Goal: Task Accomplishment & Management: Manage account settings

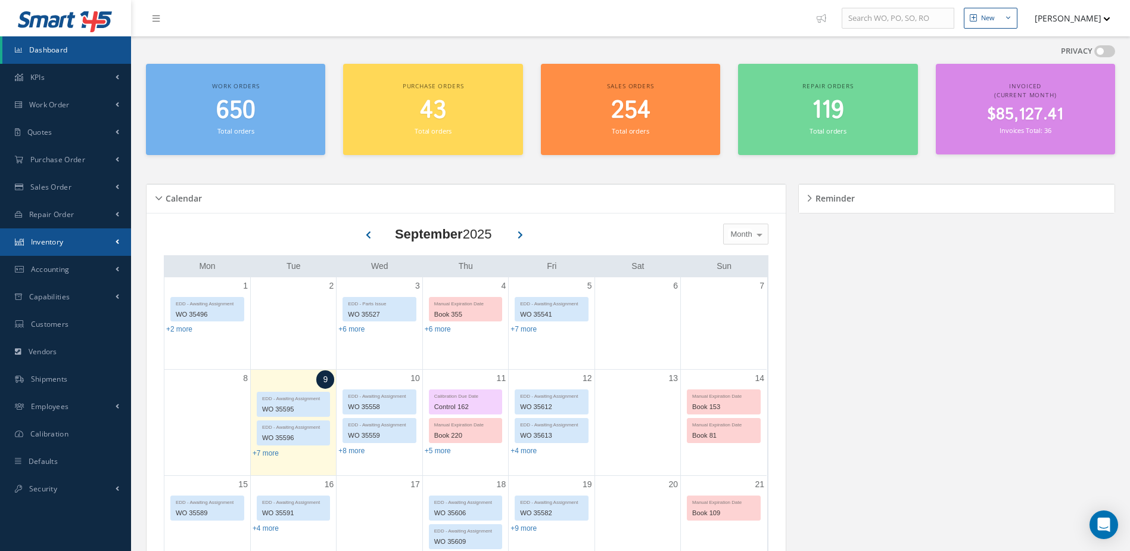
click at [64, 232] on link "Inventory" at bounding box center [65, 241] width 131 height 27
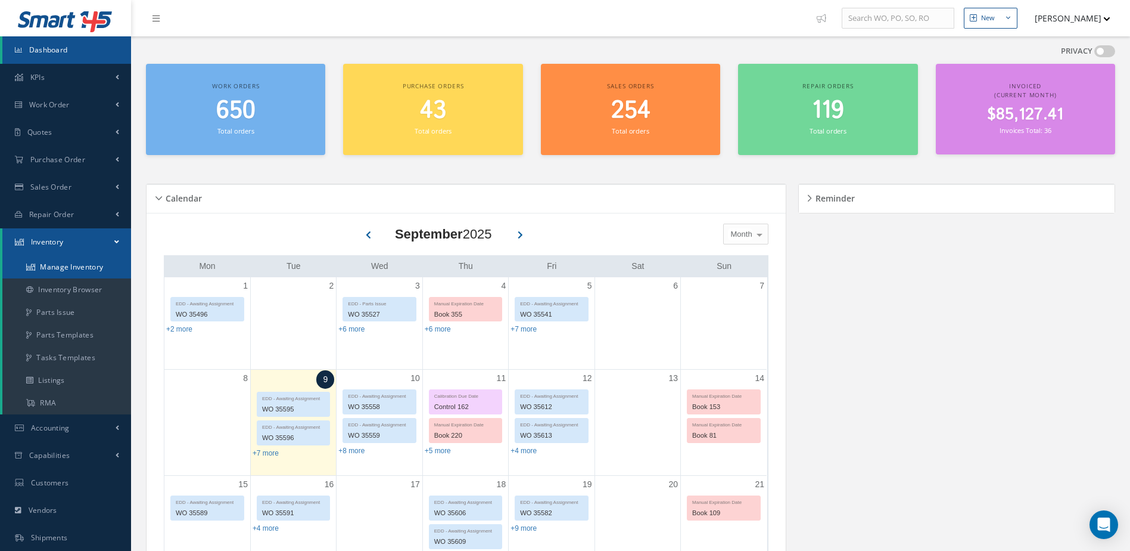
click at [64, 266] on link "Manage Inventory" at bounding box center [66, 267] width 129 height 23
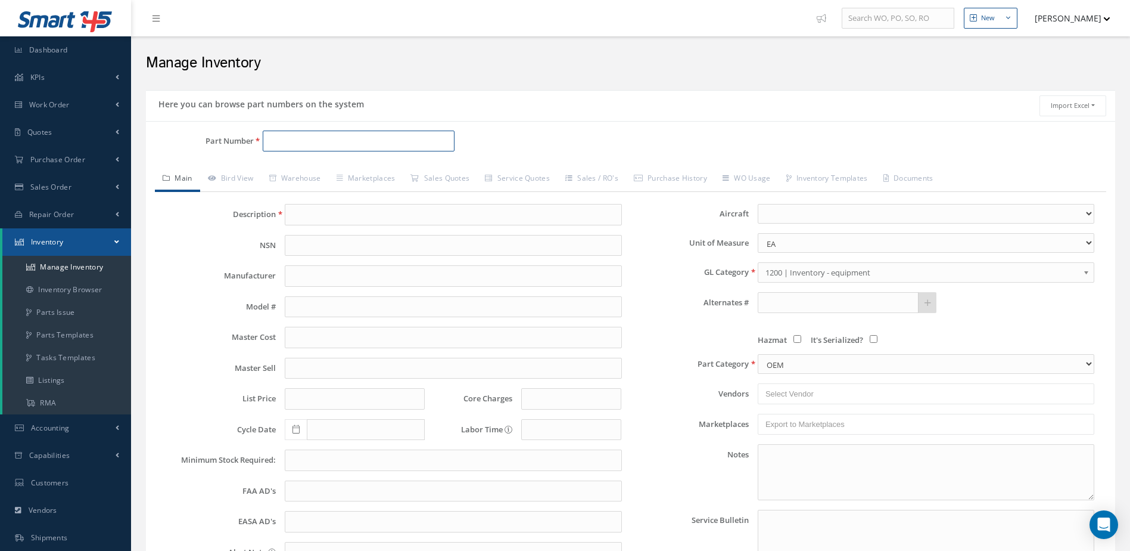
click at [353, 145] on input "Part Number" at bounding box center [359, 141] width 192 height 21
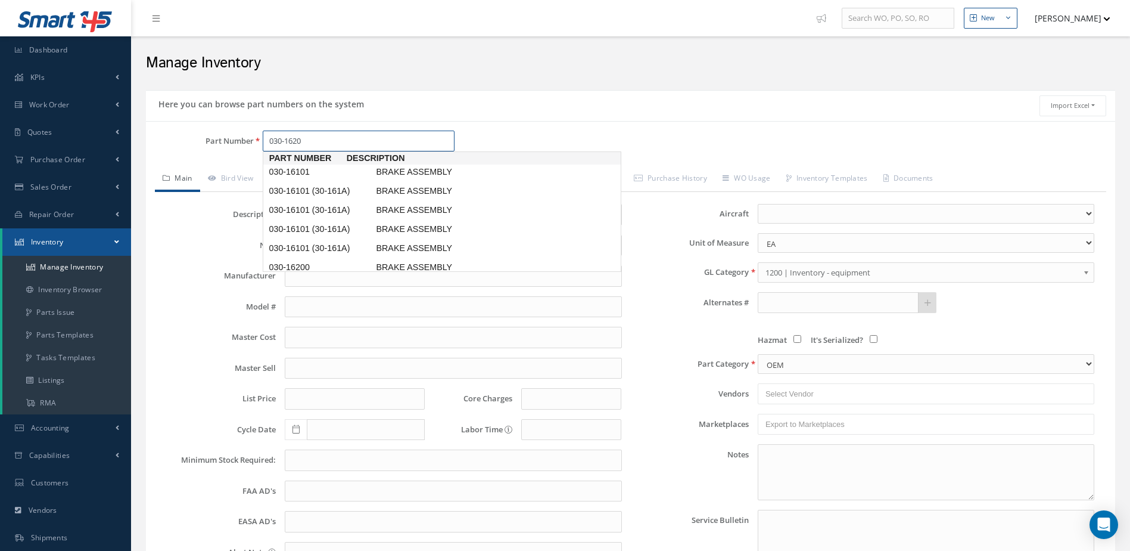
type input "030-16200"
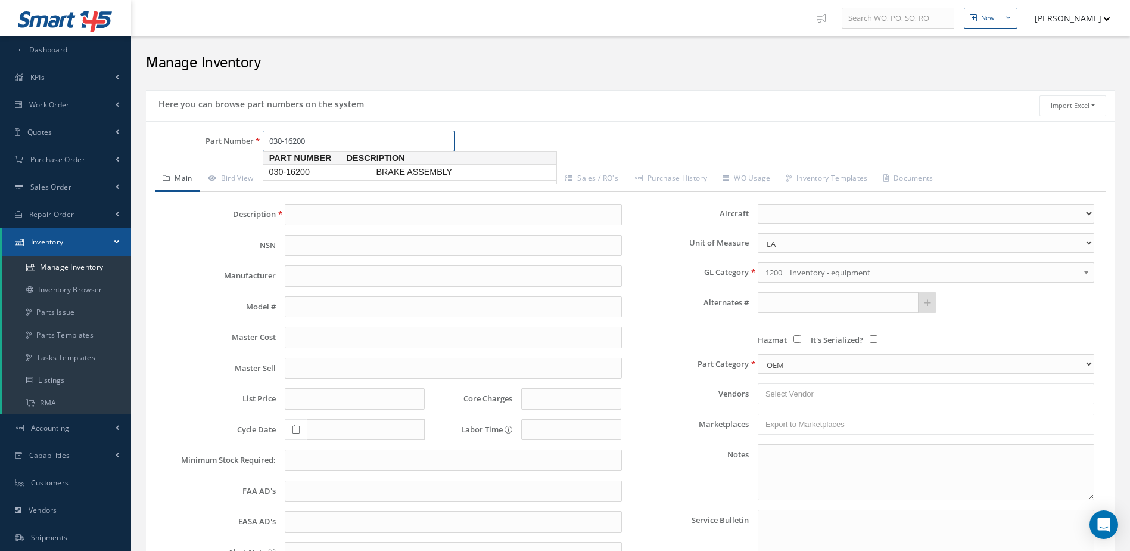
click at [366, 171] on span "030-16200" at bounding box center [319, 172] width 107 height 13
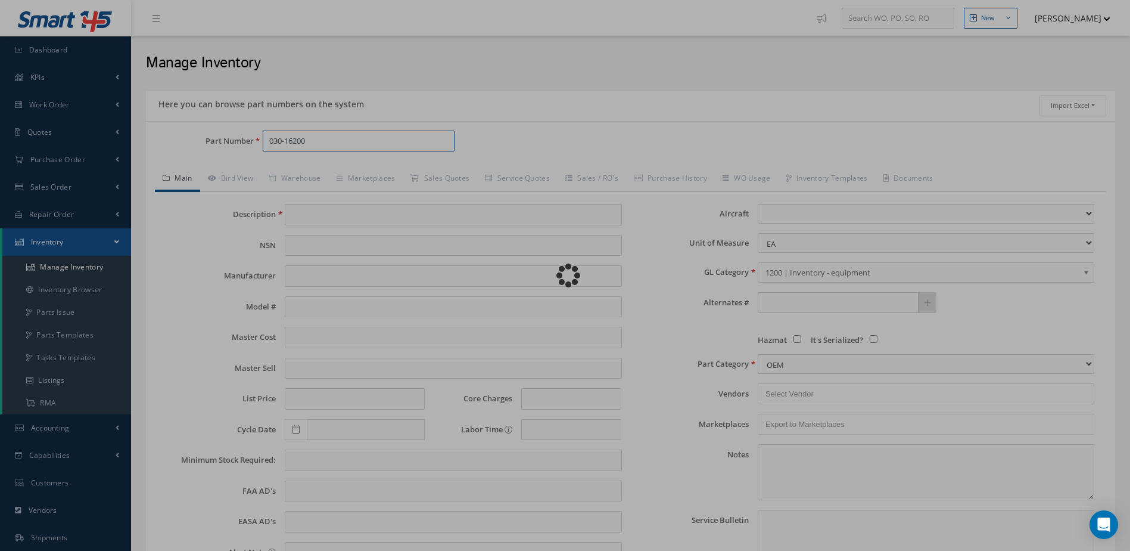
type input "BRAKE ASSEMBLY"
type input "0.00"
select select
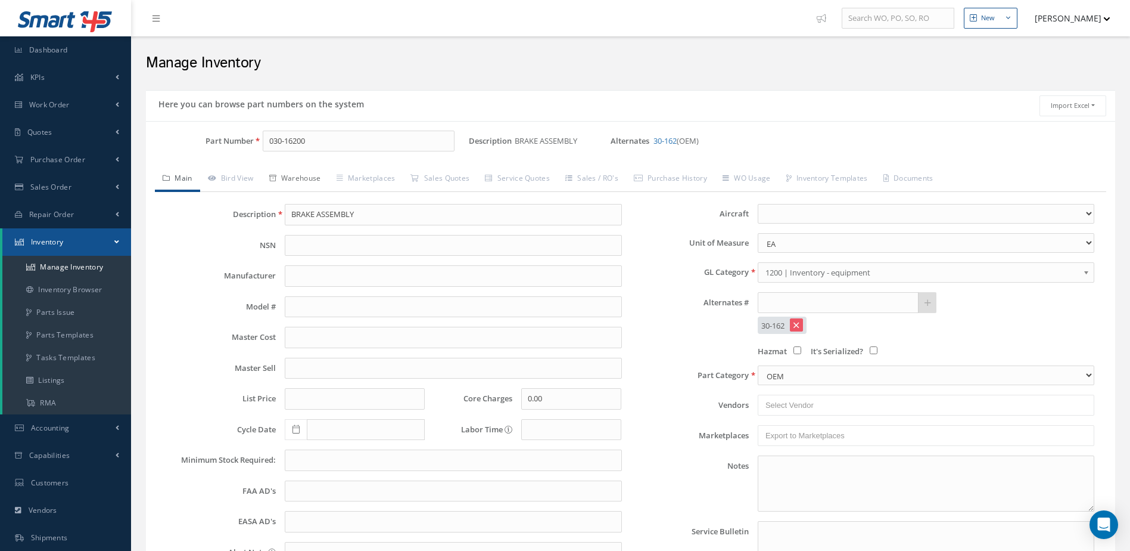
click at [304, 172] on link "Warehouse" at bounding box center [295, 179] width 67 height 25
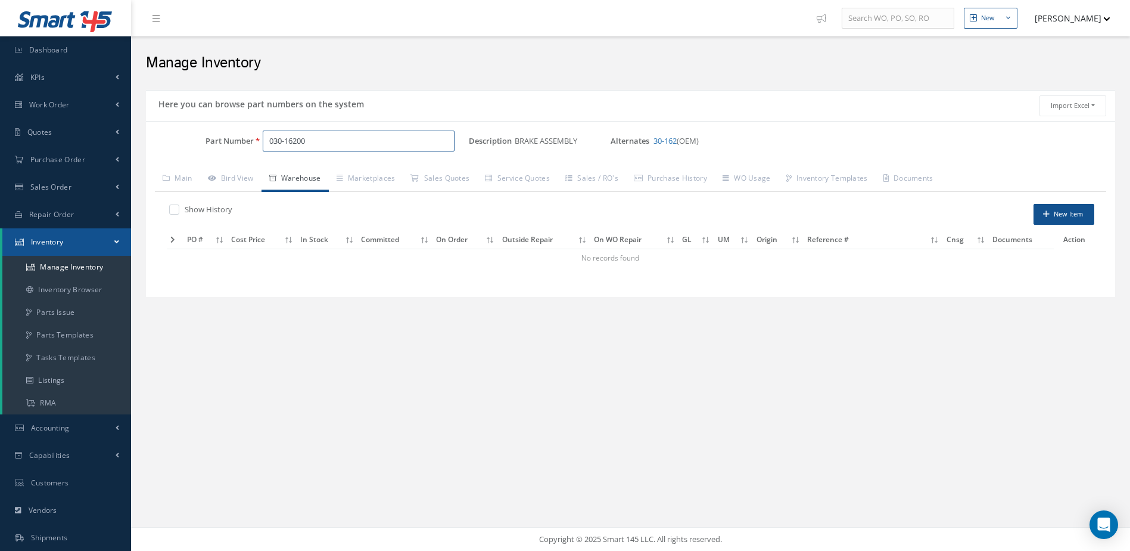
drag, startPoint x: 334, startPoint y: 142, endPoint x: 234, endPoint y: 156, distance: 101.1
click at [234, 156] on div "Part Number 030-16200" at bounding box center [307, 146] width 323 height 31
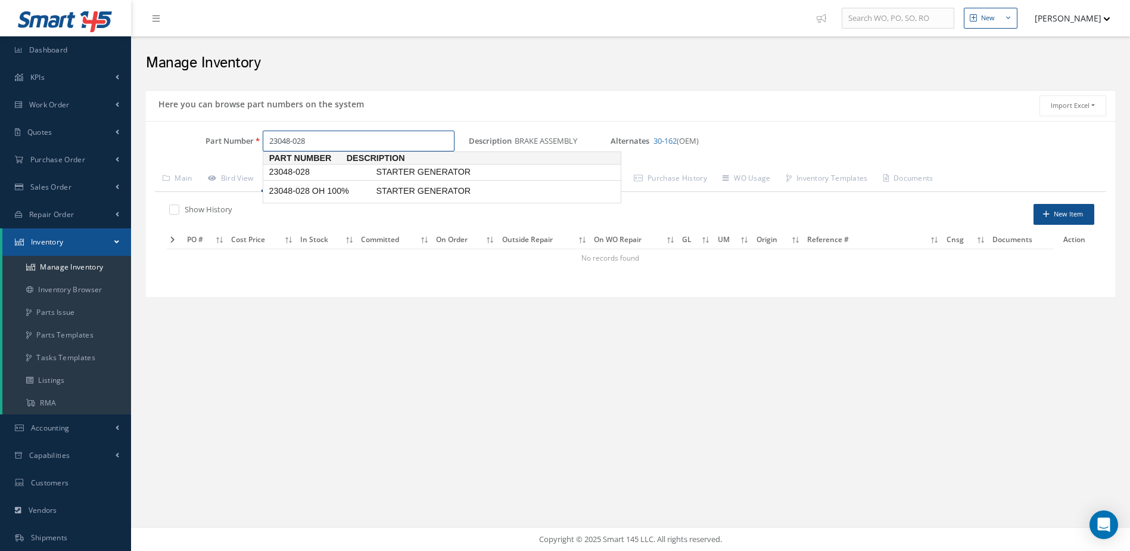
click at [419, 170] on span "STARTER GENERATOR" at bounding box center [463, 172] width 179 height 13
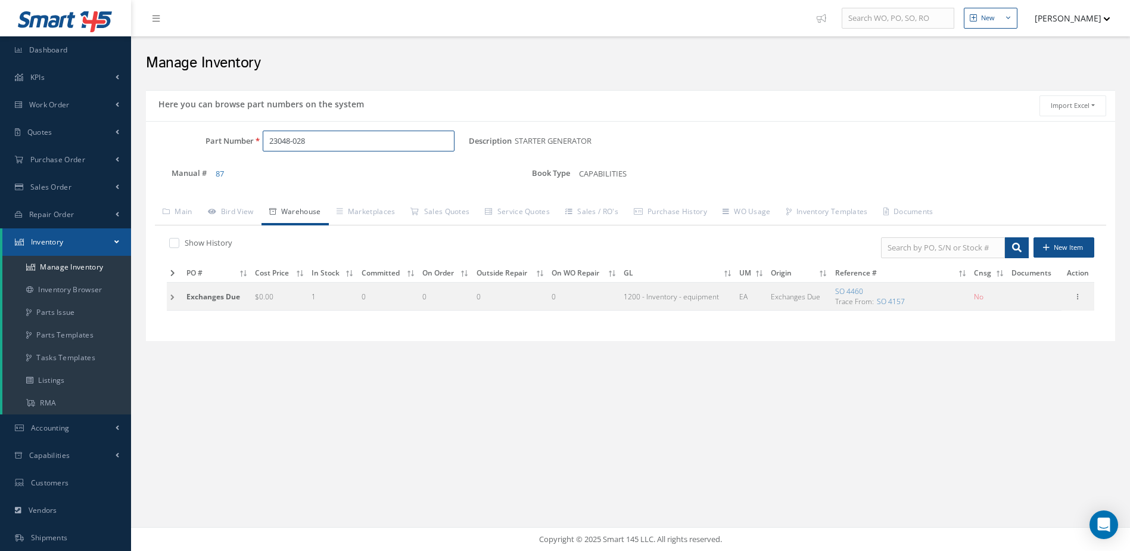
type input "23048-028"
click at [172, 294] on td at bounding box center [175, 296] width 16 height 28
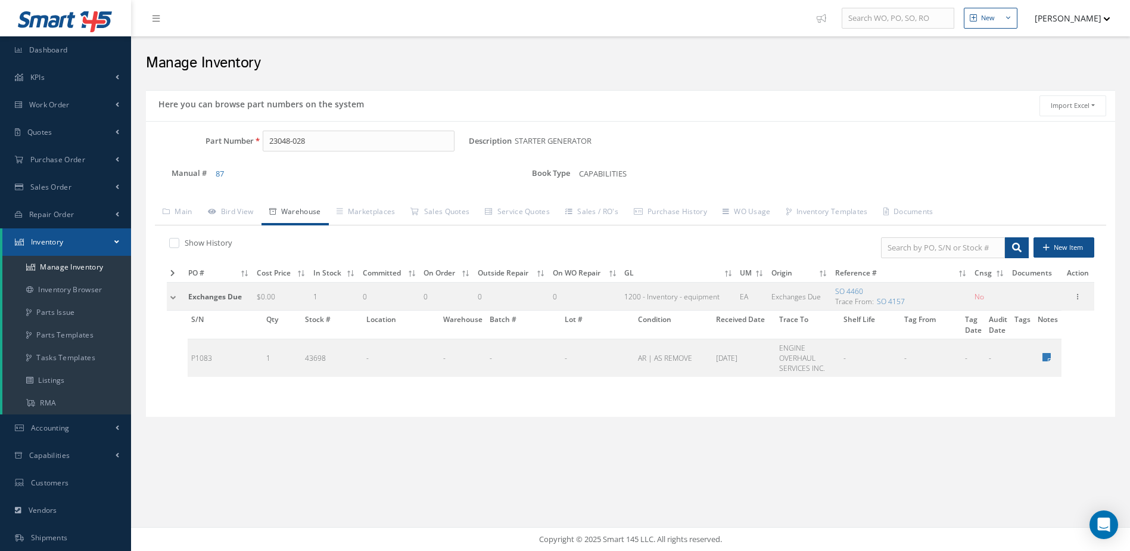
click at [172, 294] on td at bounding box center [176, 296] width 18 height 28
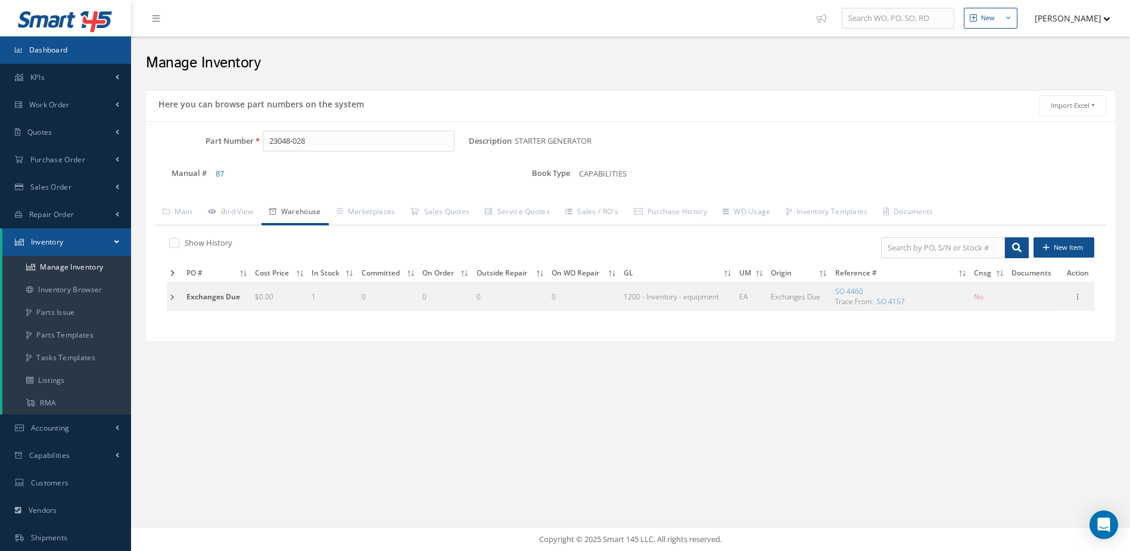
click at [74, 45] on link "Dashboard" at bounding box center [65, 49] width 131 height 27
